Goal: Information Seeking & Learning: Check status

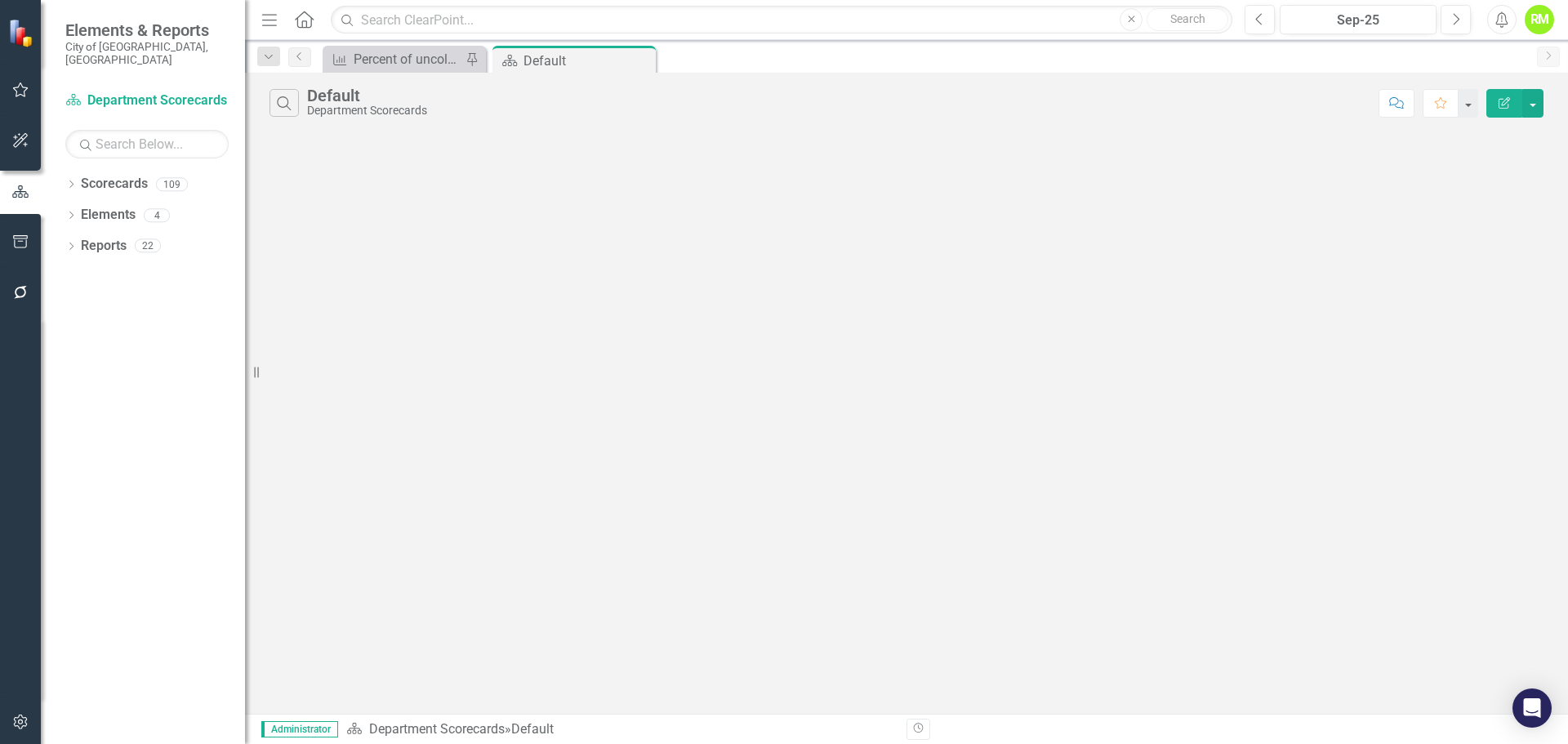
click at [63, 171] on div "Dropdown Scorecards 109 Dropdown Department Scorecards Dropdown Charter Offices…" at bounding box center [143, 458] width 204 height 573
click at [71, 181] on icon at bounding box center [71, 185] width 4 height 8
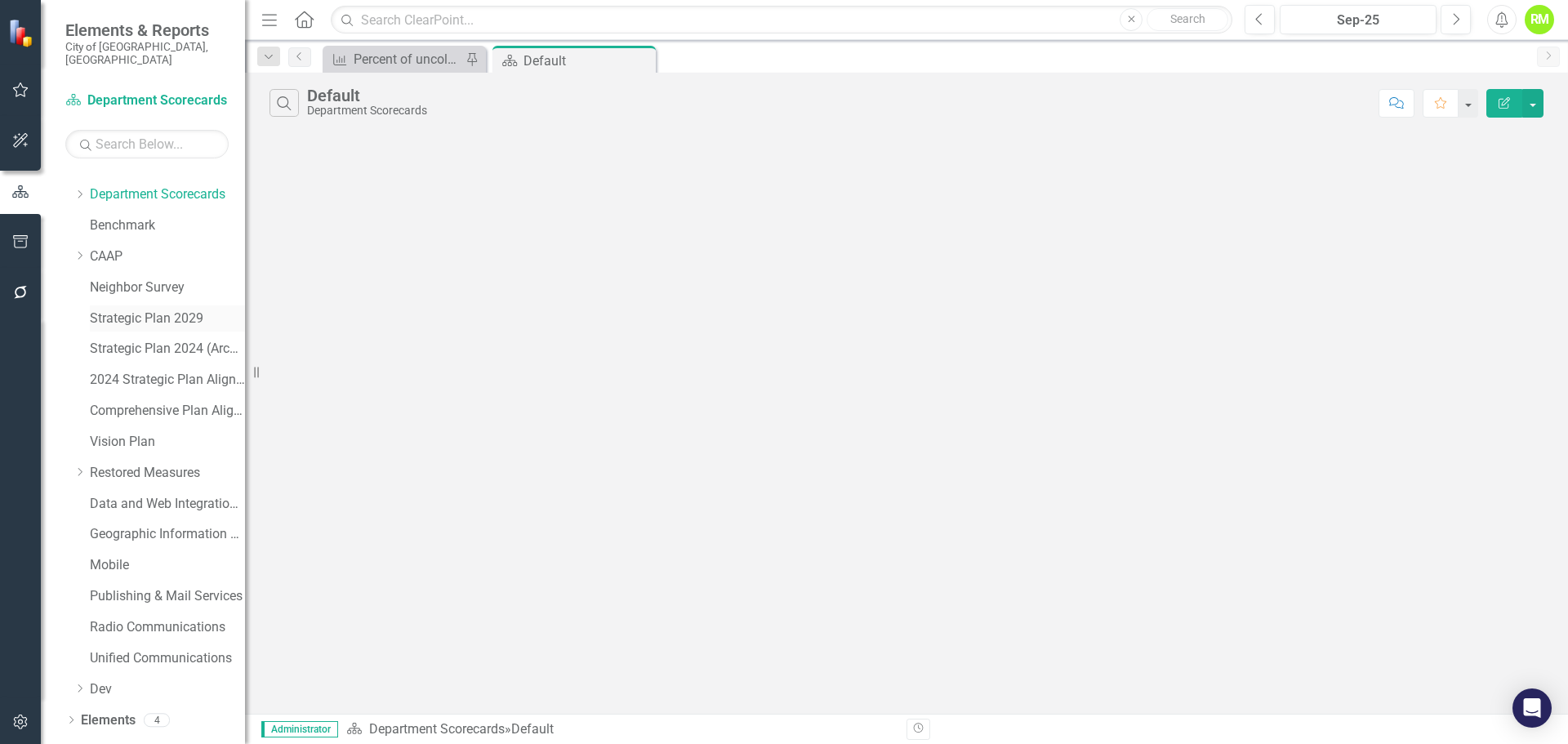
scroll to position [32, 0]
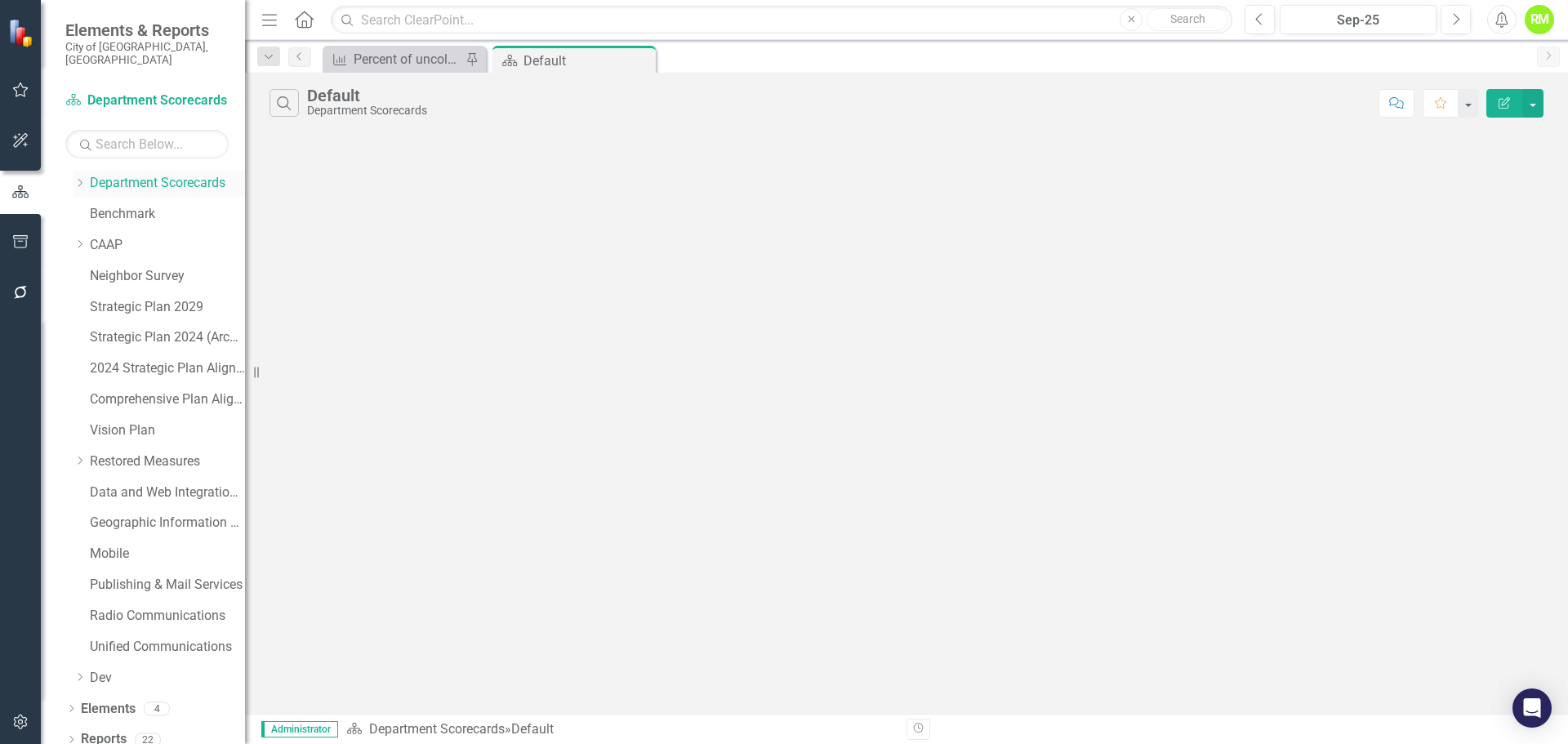
click at [80, 178] on icon "Dropdown" at bounding box center [79, 183] width 13 height 10
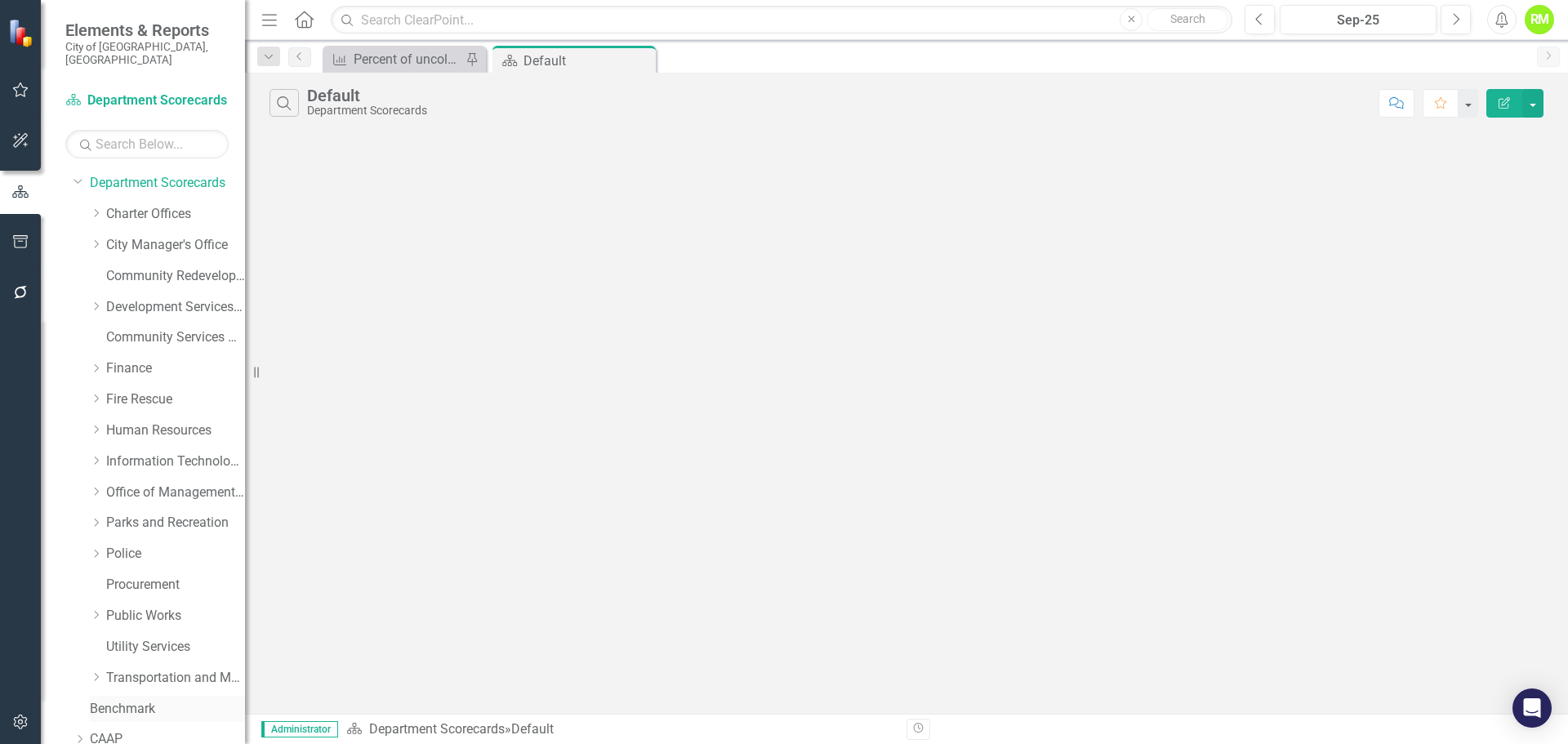
scroll to position [359, 0]
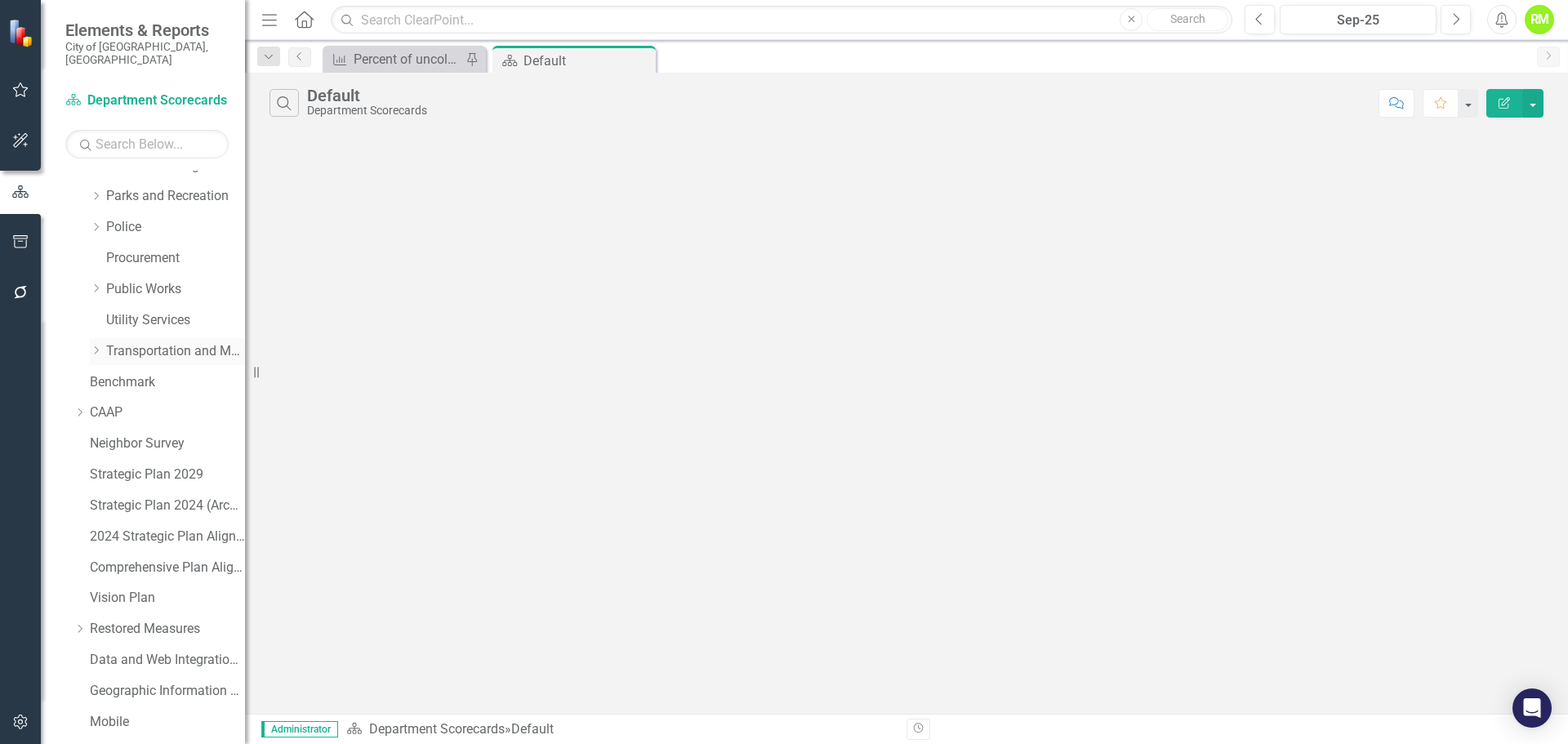
click at [154, 342] on link "Transportation and Mobility" at bounding box center [176, 351] width 139 height 19
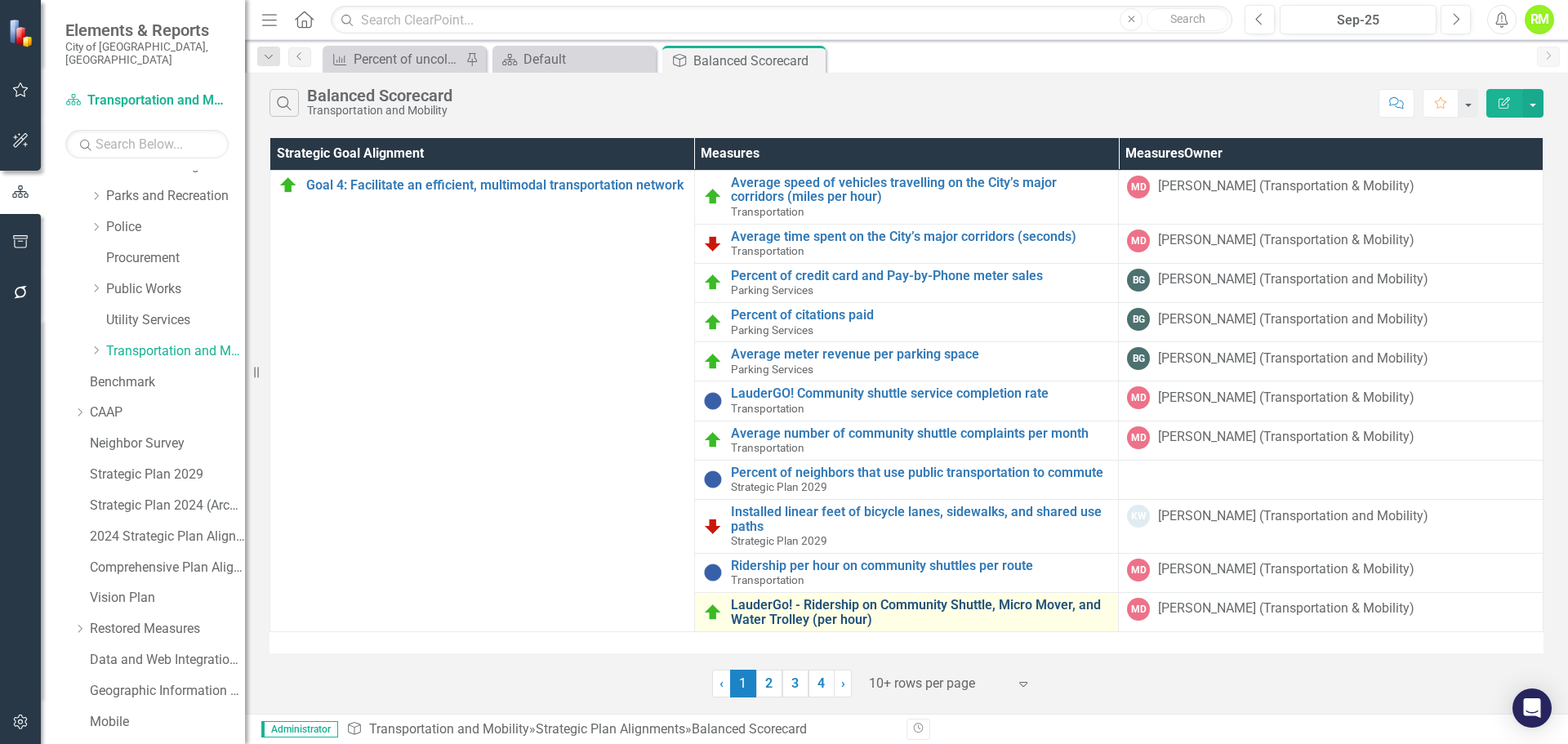
click at [814, 611] on link "LauderGo! - Ridership on Community Shuttle, Micro Mover, and Water Trolley (per…" at bounding box center [921, 611] width 379 height 28
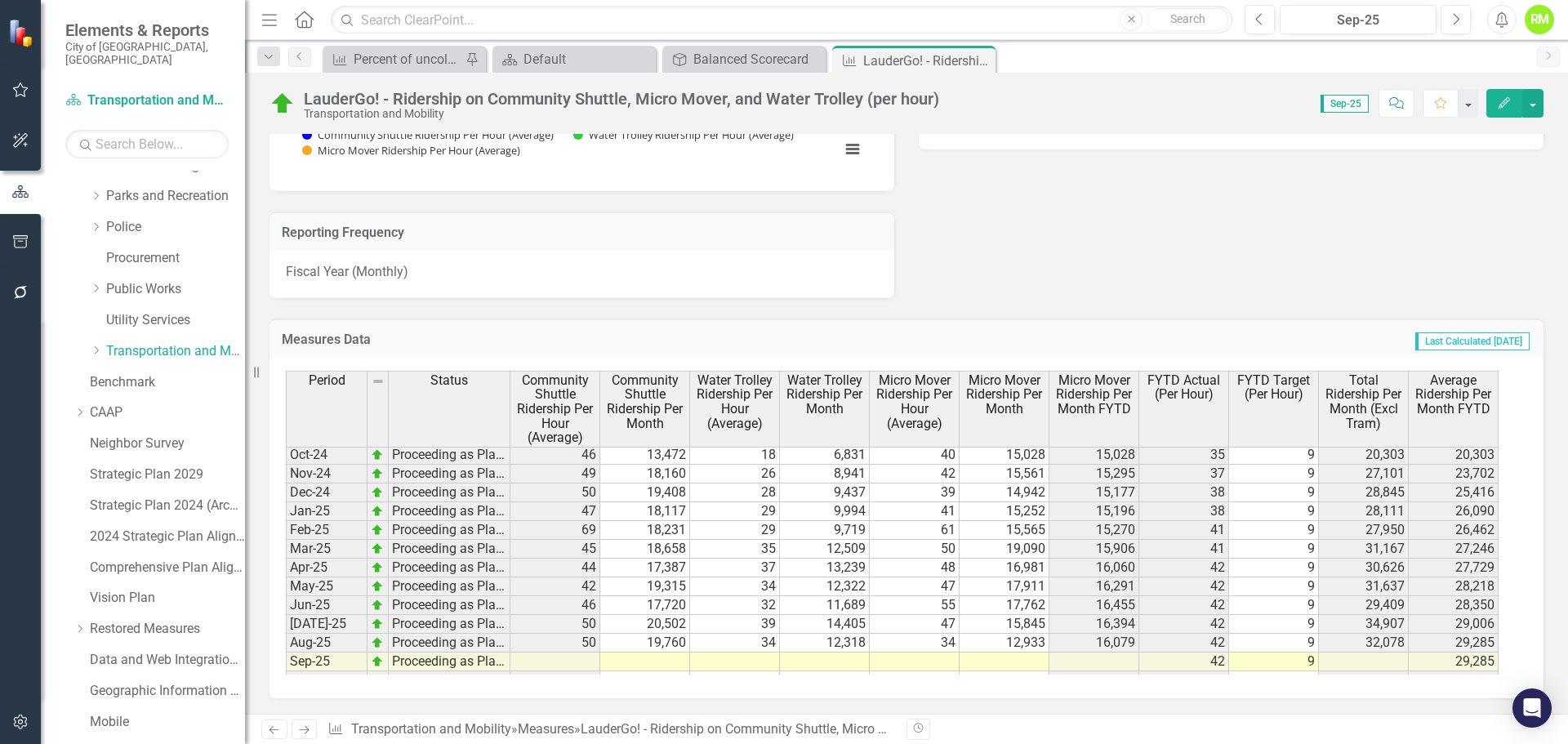
scroll to position [881, 0]
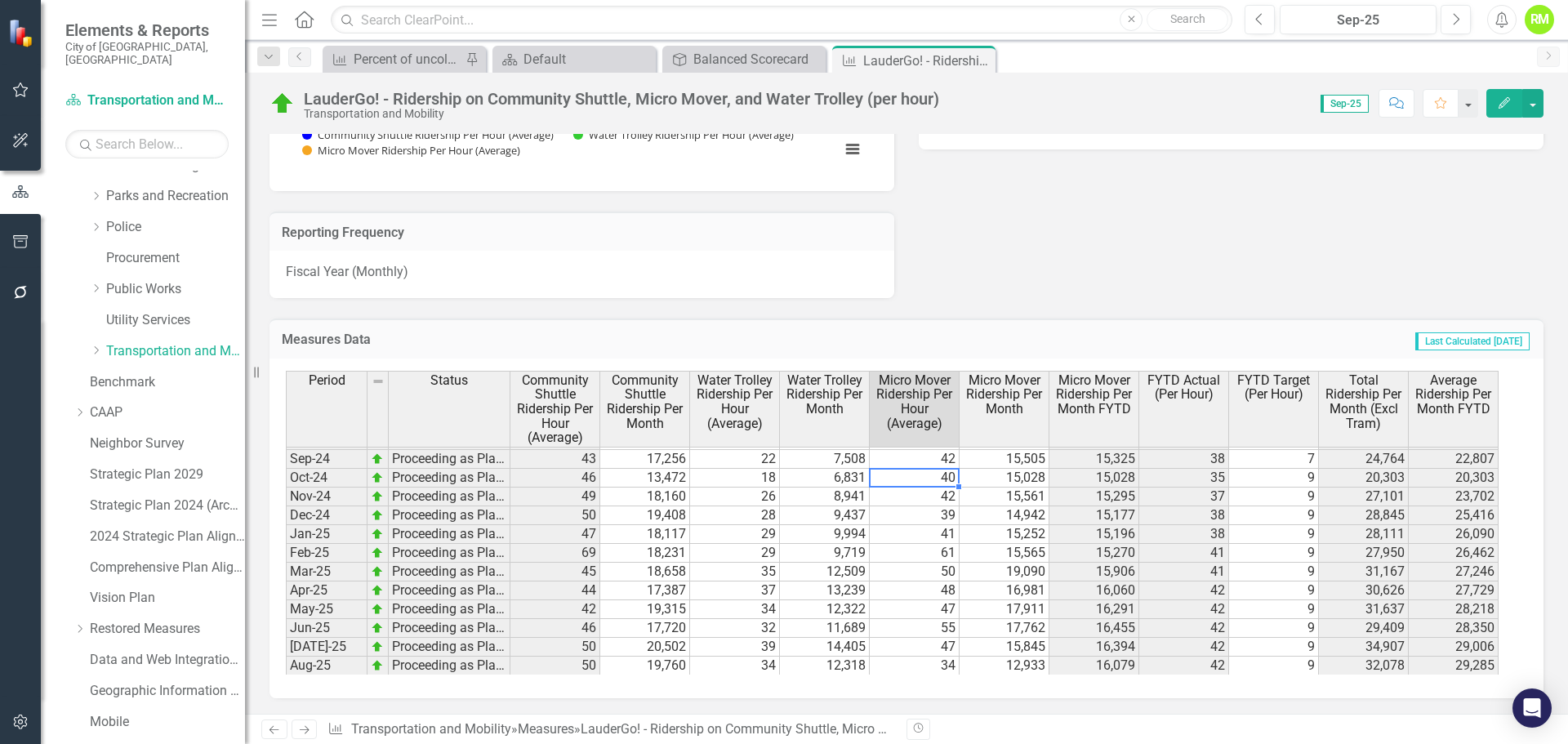
click at [913, 478] on tbody "Oct-23 Proceeding as Planned 44 10,978 20 7,363 34 11,385 11,385 33 7 18,341 18…" at bounding box center [892, 552] width 1212 height 621
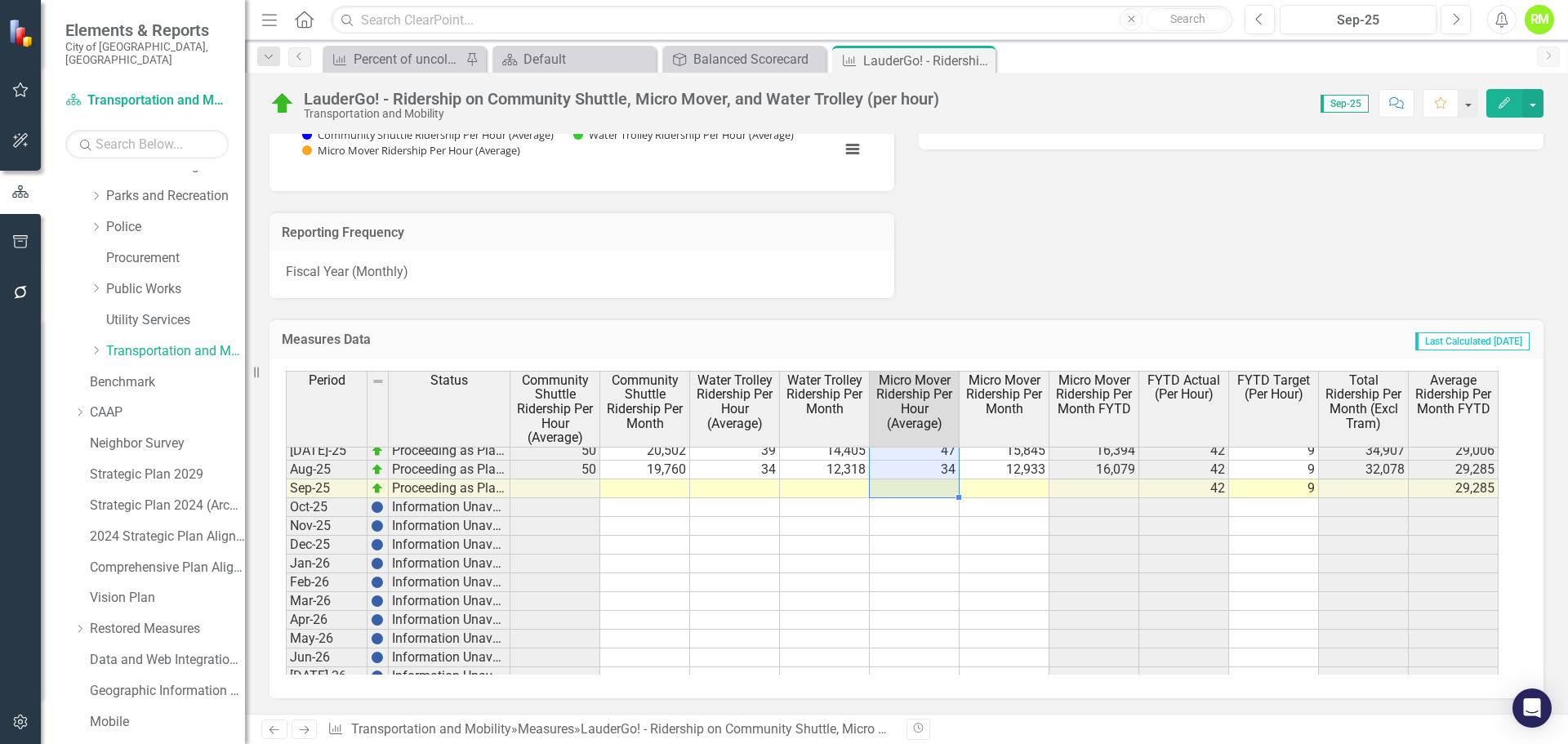
scroll to position [1071, 0]
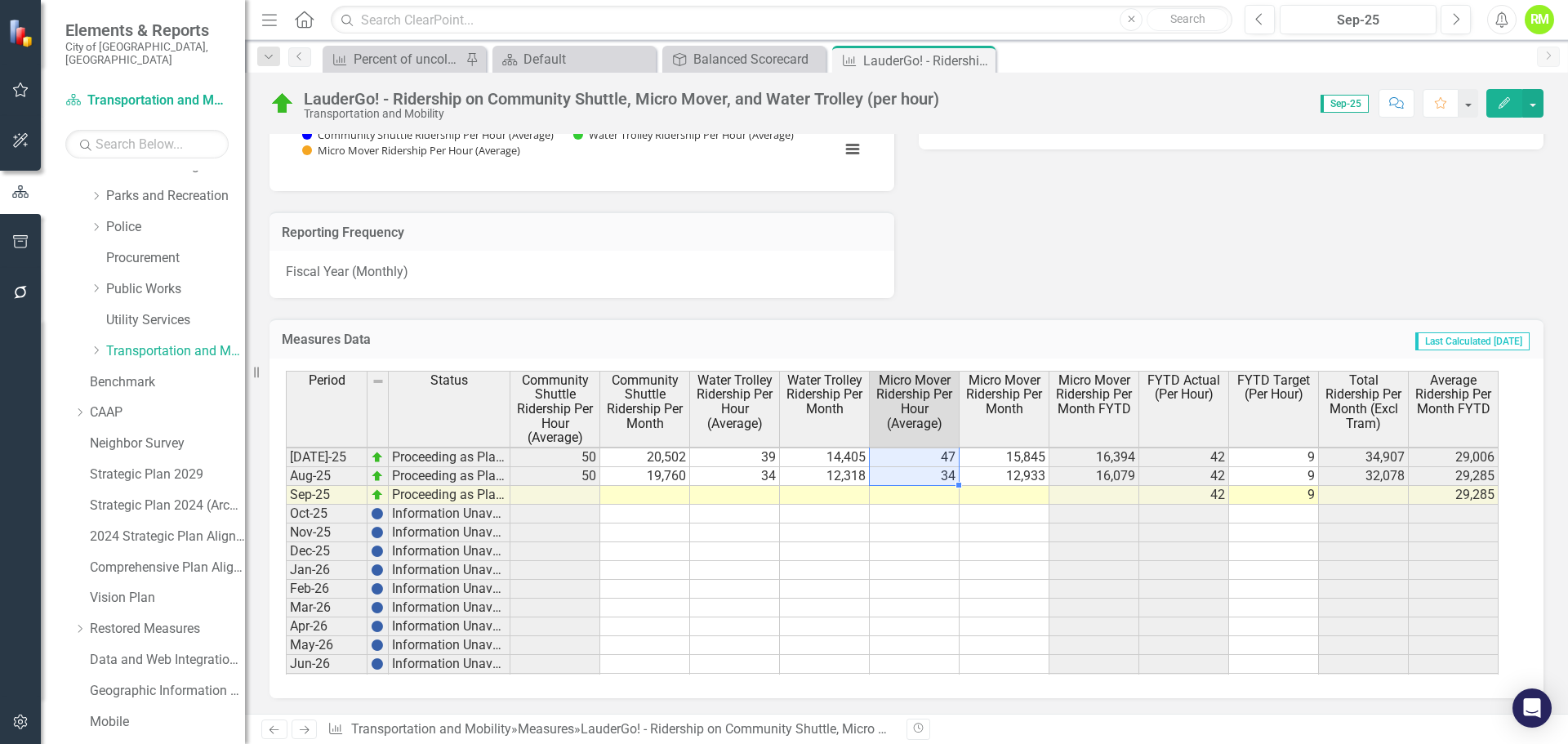
drag, startPoint x: 919, startPoint y: 478, endPoint x: 908, endPoint y: 470, distance: 13.6
click at [908, 470] on tbody "[DATE]-24 Proceeding as Planned 60 17,731 31 11,564 50 19,030 15,098 38 7 29,29…" at bounding box center [892, 476] width 1212 height 508
